Goal: Find specific page/section: Find specific page/section

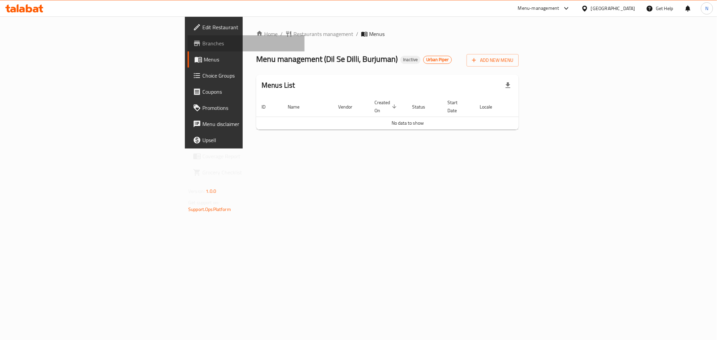
click at [202, 47] on span "Branches" at bounding box center [250, 43] width 97 height 8
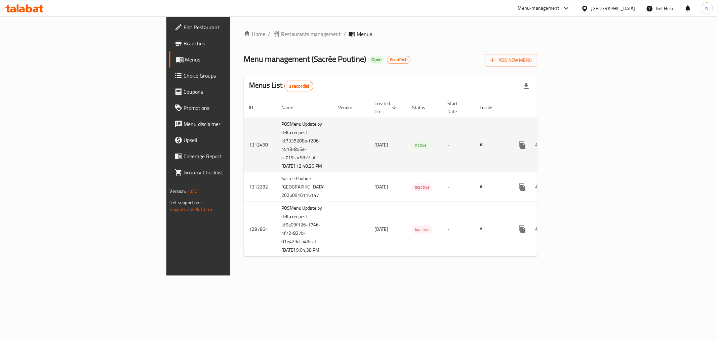
drag, startPoint x: 174, startPoint y: 131, endPoint x: 207, endPoint y: 164, distance: 46.4
click at [276, 164] on td "POSMenu Update by delta request Id:7335288e-f286-4513-856e-cc719cac9822 at [DAT…" at bounding box center [304, 145] width 57 height 55
click at [276, 133] on td "POSMenu Update by delta request Id:7335288e-f286-4513-856e-cc719cac9822 at [DAT…" at bounding box center [304, 145] width 57 height 55
click at [276, 138] on td "POSMenu Update by delta request Id:7335288e-f286-4513-856e-cc719cac9822 at [DAT…" at bounding box center [304, 145] width 57 height 55
drag, startPoint x: 170, startPoint y: 133, endPoint x: 205, endPoint y: 166, distance: 48.1
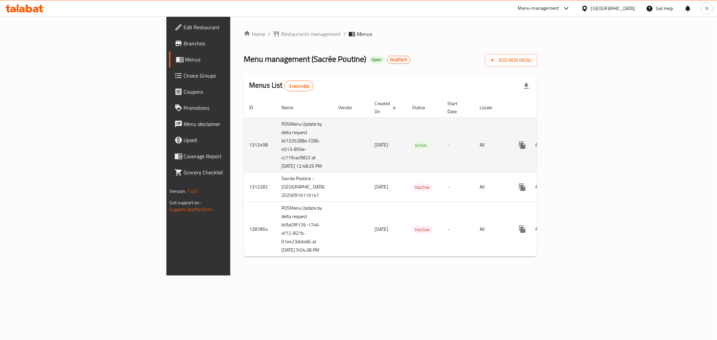
click at [276, 166] on td "POSMenu Update by delta request Id:7335288e-f286-4513-856e-cc719cac9822 at [DAT…" at bounding box center [304, 145] width 57 height 55
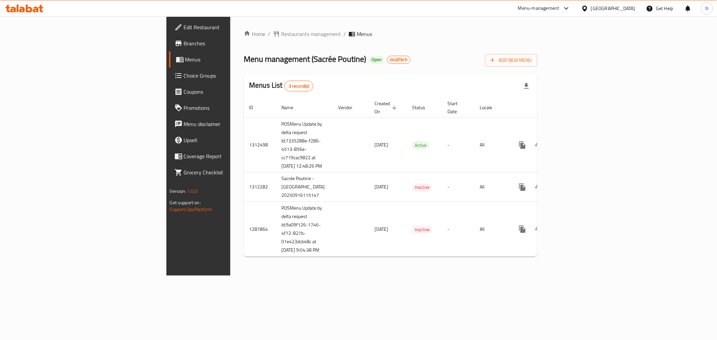
copy td "Id:7335288e-f286-4513-856e-cc719cac9822 at 9/17/2025 12:48:26 PM"
click at [184, 44] on span "Branches" at bounding box center [232, 43] width 97 height 8
click at [281, 32] on span "Restaurants management" at bounding box center [311, 34] width 60 height 8
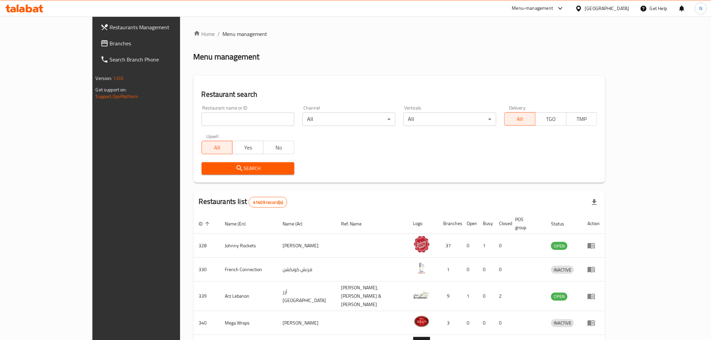
click at [110, 45] on span "Branches" at bounding box center [158, 43] width 96 height 8
